Goal: Task Accomplishment & Management: Manage account settings

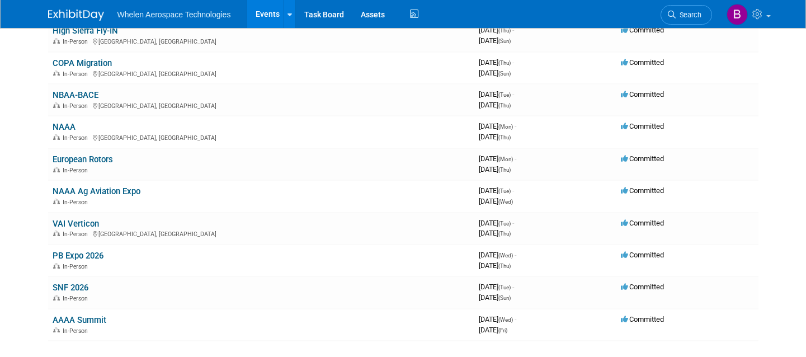
scroll to position [243, 0]
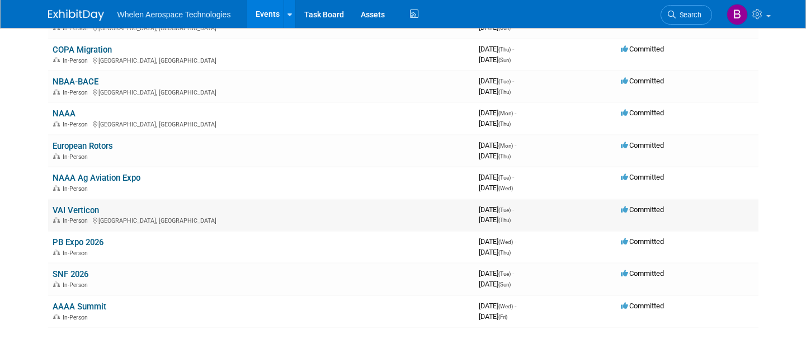
click at [68, 205] on link "VAI Verticon" at bounding box center [76, 210] width 46 height 10
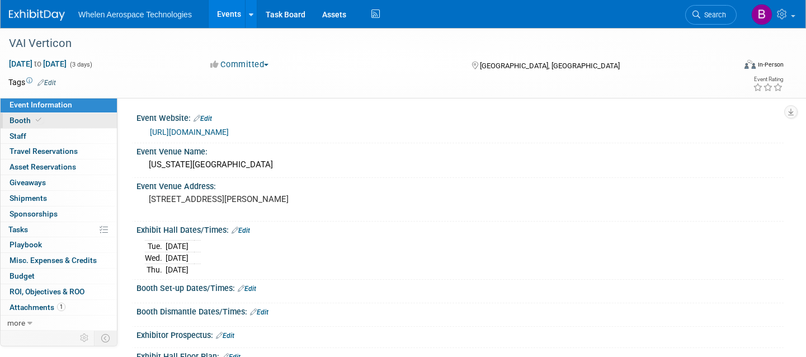
click at [62, 121] on link "Booth" at bounding box center [59, 120] width 116 height 15
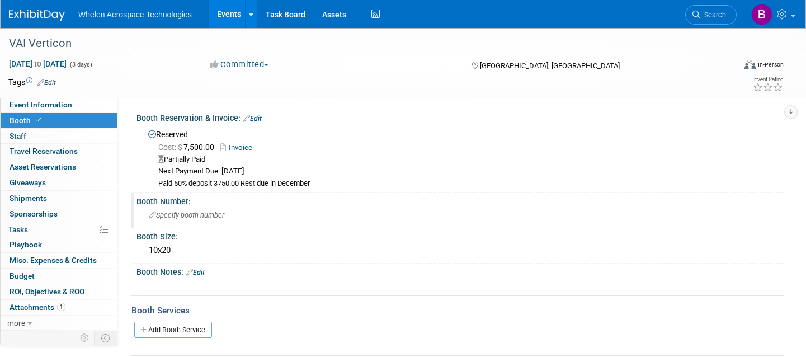
click at [182, 211] on span "Specify booth number" at bounding box center [187, 215] width 76 height 8
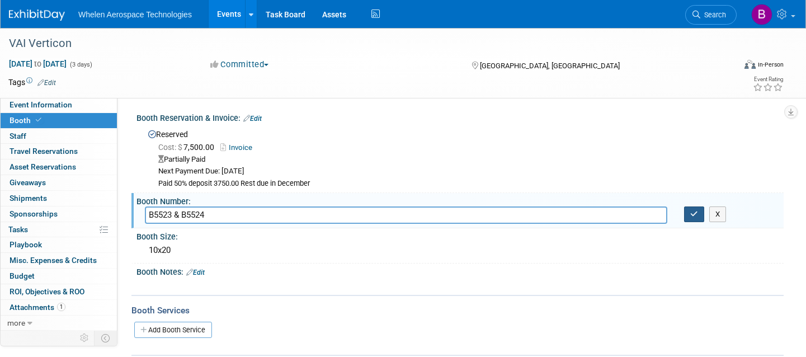
type input "B5523 & B5524"
click at [690, 211] on button "button" at bounding box center [694, 214] width 20 height 16
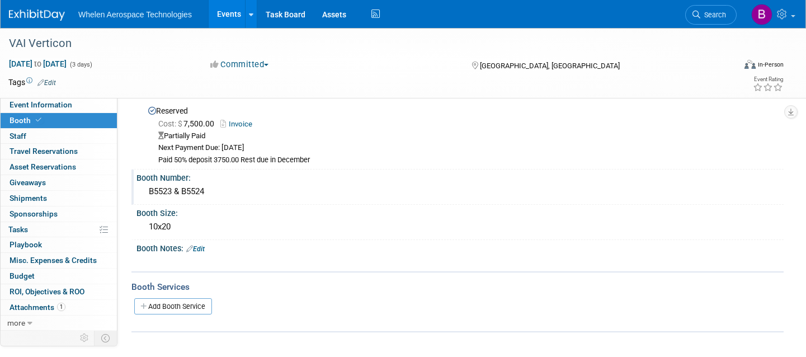
scroll to position [22, 0]
click at [39, 16] on img at bounding box center [37, 15] width 56 height 11
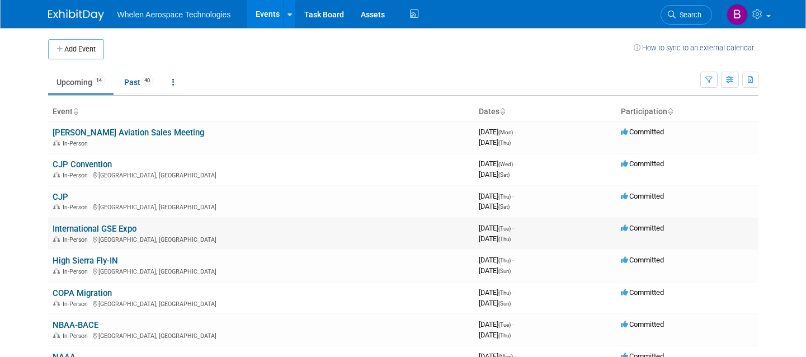
click at [79, 224] on link "International GSE Expo" at bounding box center [95, 229] width 84 height 10
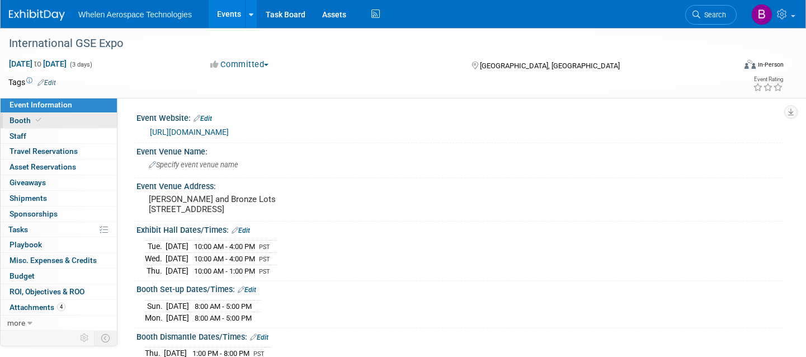
click at [48, 117] on link "Booth" at bounding box center [59, 120] width 116 height 15
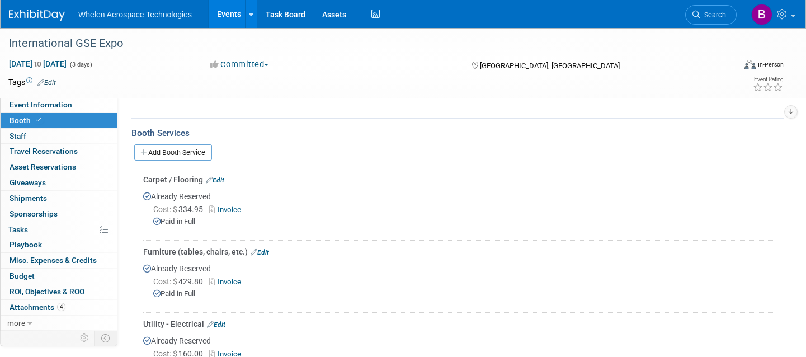
scroll to position [153, 0]
click at [49, 3] on div at bounding box center [43, 10] width 69 height 21
click at [49, 10] on img at bounding box center [37, 15] width 56 height 11
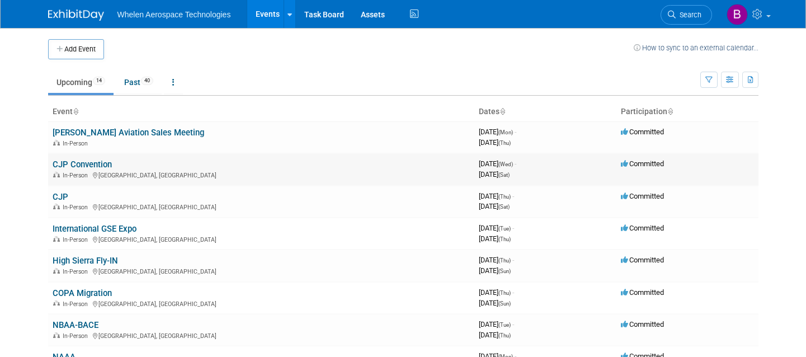
click at [70, 165] on link "CJP Convention" at bounding box center [82, 164] width 59 height 10
click at [61, 193] on link "CJP" at bounding box center [61, 197] width 16 height 10
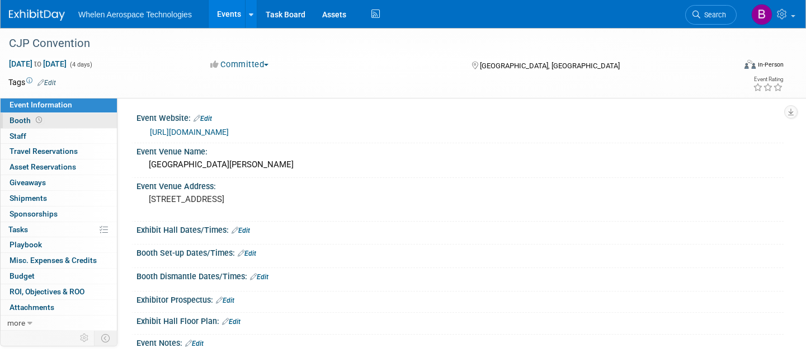
click at [46, 120] on link "Booth" at bounding box center [59, 120] width 116 height 15
click at [58, 120] on link "Booth" at bounding box center [59, 120] width 116 height 15
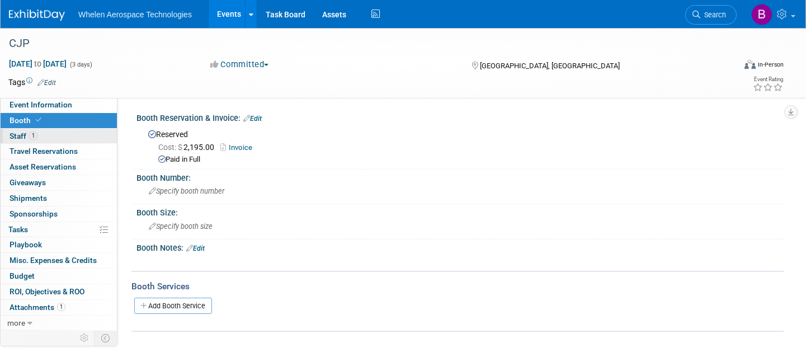
click at [59, 133] on link "1 Staff 1" at bounding box center [59, 136] width 116 height 15
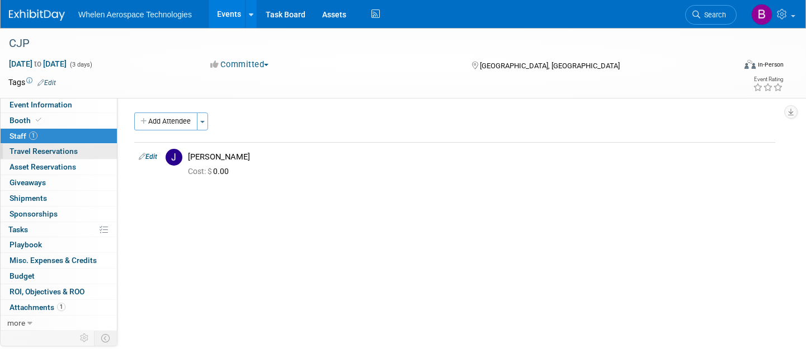
click at [63, 148] on span "Travel Reservations 0" at bounding box center [44, 151] width 68 height 9
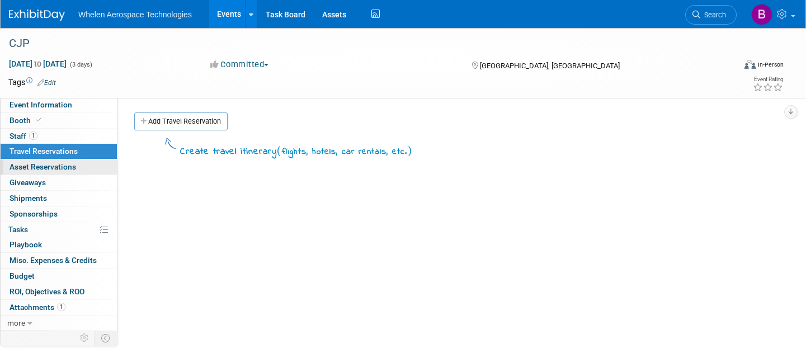
click at [64, 162] on span "Asset Reservations 0" at bounding box center [43, 166] width 67 height 9
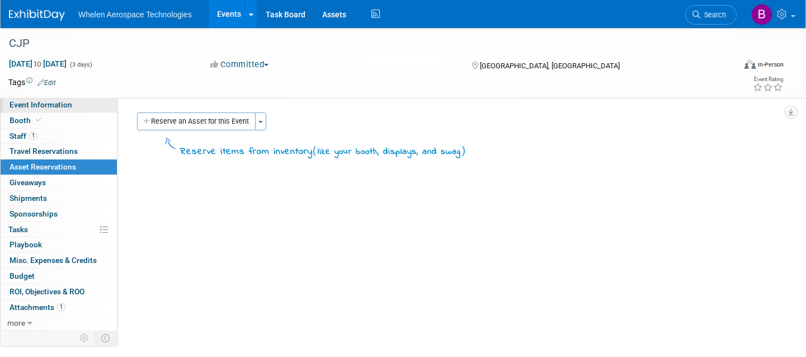
click at [47, 107] on span "Event Information" at bounding box center [41, 104] width 63 height 9
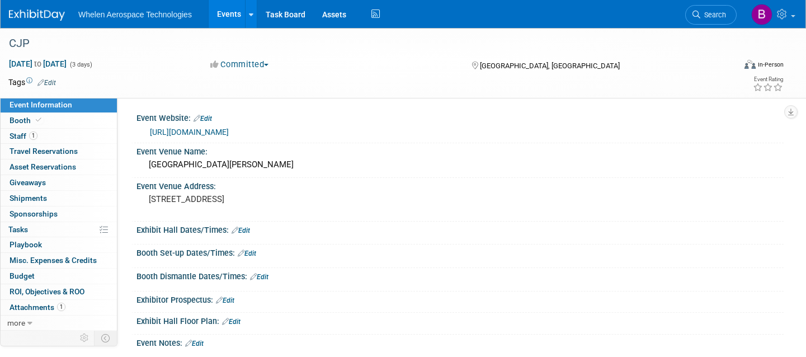
click at [229, 131] on link "[URL][DOMAIN_NAME]" at bounding box center [189, 132] width 79 height 9
